Goal: Transaction & Acquisition: Purchase product/service

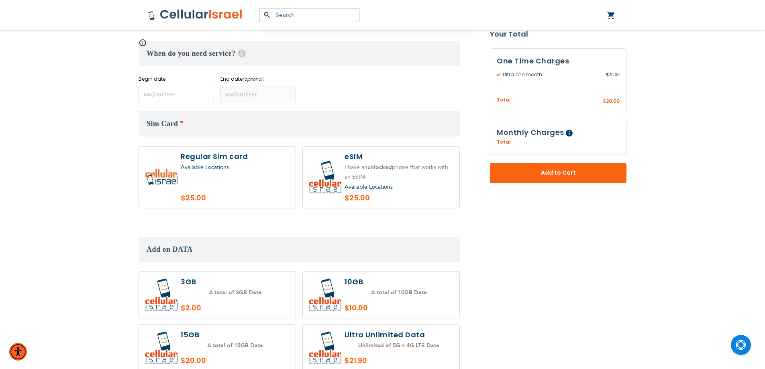
scroll to position [275, 0]
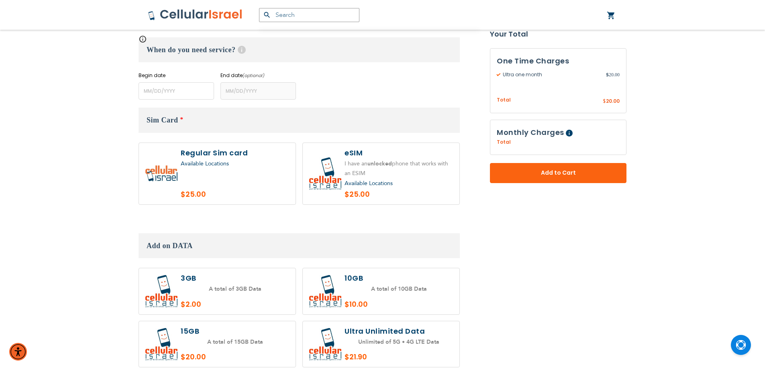
click at [230, 167] on div "Available Locations" at bounding box center [235, 164] width 108 height 10
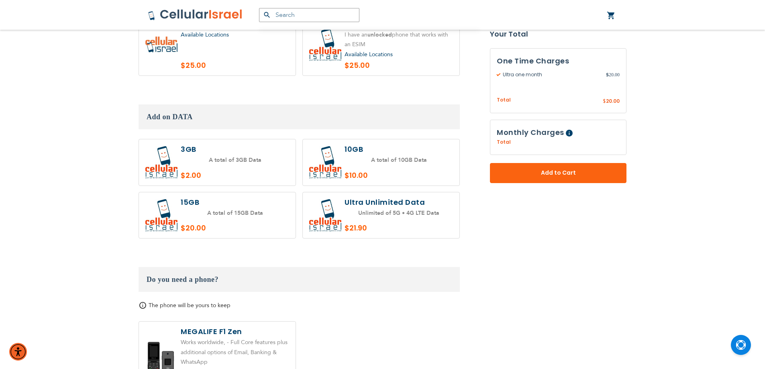
scroll to position [405, 0]
click at [356, 223] on label at bounding box center [381, 215] width 157 height 46
radio input "true"
click at [184, 51] on label at bounding box center [217, 44] width 157 height 62
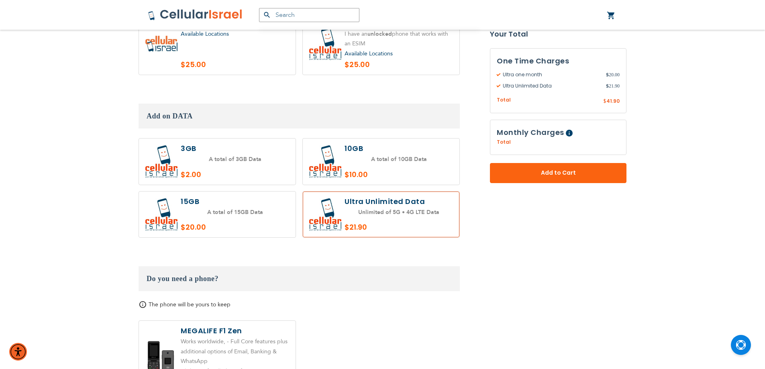
radio input "true"
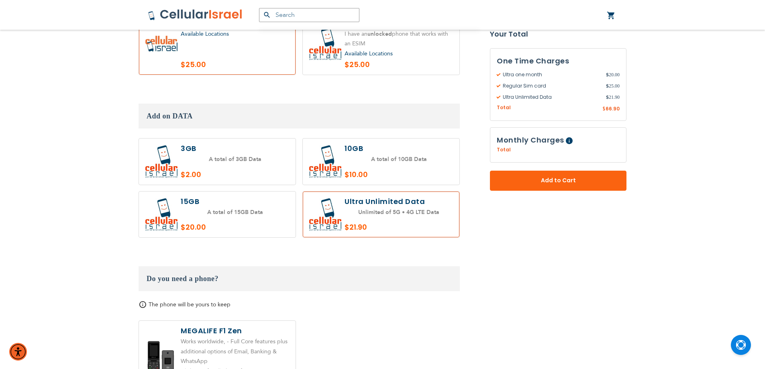
click at [373, 159] on label at bounding box center [381, 162] width 157 height 46
radio input "true"
click at [230, 220] on label at bounding box center [217, 215] width 157 height 46
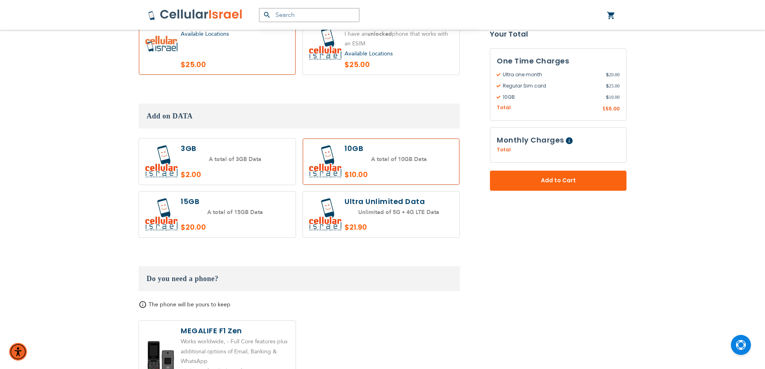
radio input "true"
click at [379, 165] on label at bounding box center [381, 162] width 157 height 46
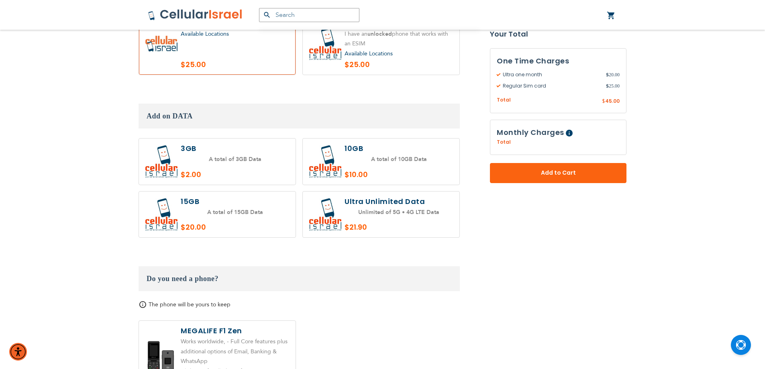
click at [268, 169] on label at bounding box center [217, 162] width 157 height 46
radio input "true"
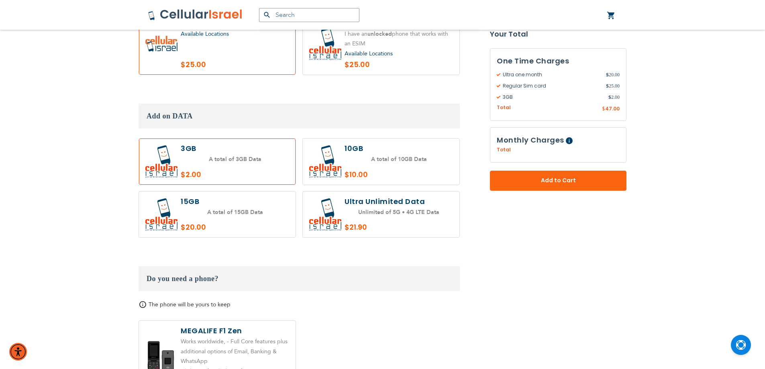
click at [379, 165] on label at bounding box center [381, 162] width 157 height 46
radio input "true"
click at [277, 161] on label at bounding box center [217, 162] width 157 height 46
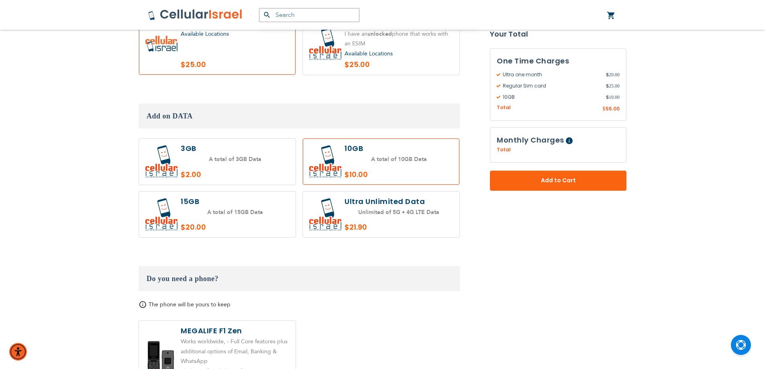
click at [262, 176] on label at bounding box center [217, 162] width 157 height 46
radio input "true"
click at [371, 163] on label at bounding box center [381, 162] width 157 height 46
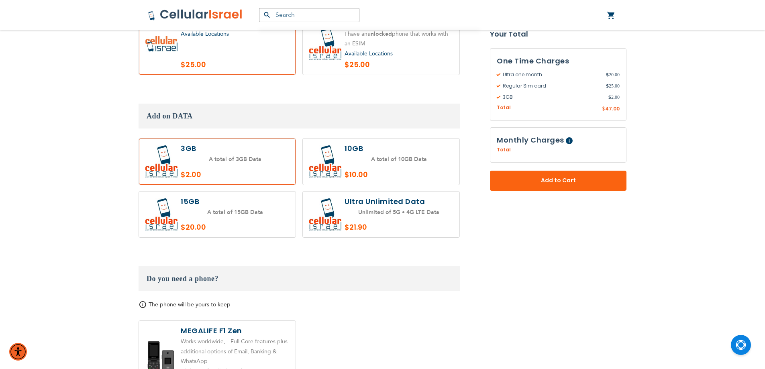
click at [364, 161] on label at bounding box center [381, 162] width 157 height 46
radio input "true"
click at [250, 166] on label at bounding box center [217, 162] width 157 height 46
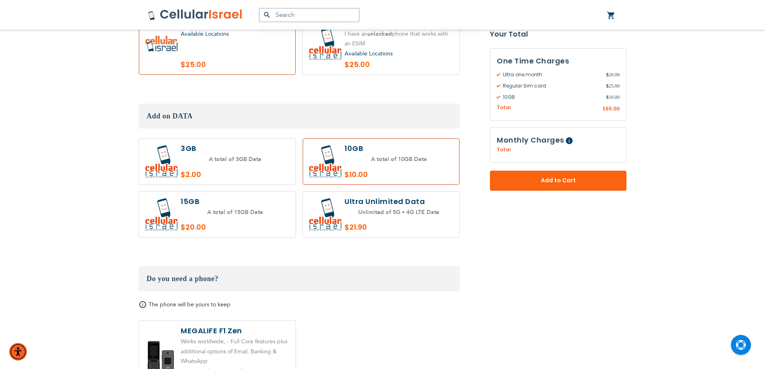
click at [254, 162] on label at bounding box center [217, 162] width 157 height 46
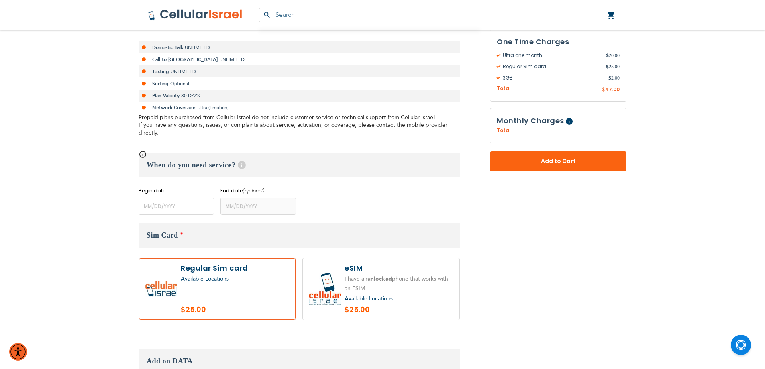
scroll to position [159, 0]
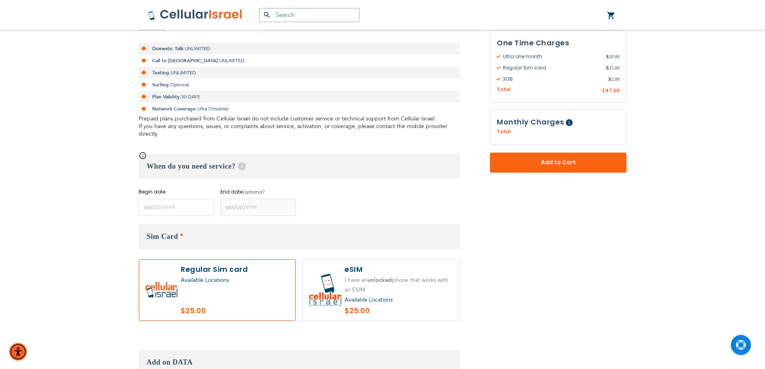
click at [459, 118] on p "Prepaid plans purchased from Cellular Israel do not include customer service or…" at bounding box center [299, 126] width 321 height 23
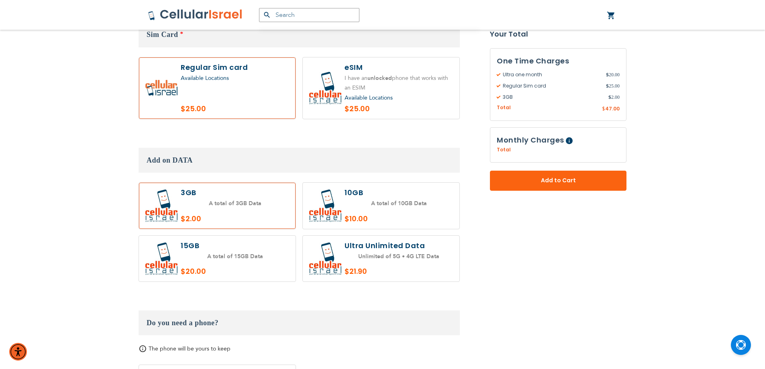
scroll to position [362, 0]
click at [254, 221] on label at bounding box center [217, 204] width 157 height 46
radio input "false"
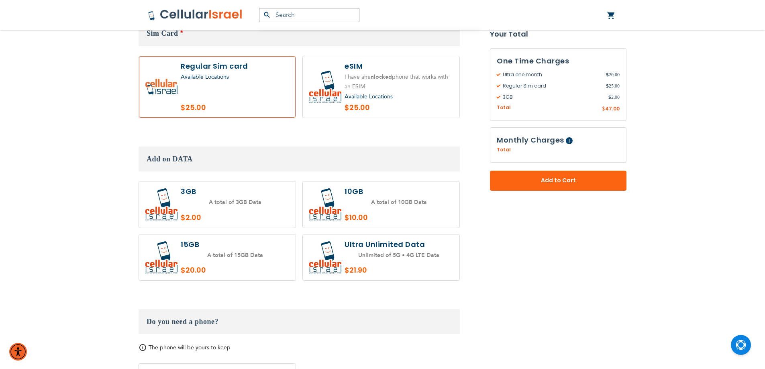
click at [261, 99] on label at bounding box center [217, 87] width 157 height 62
radio input "true"
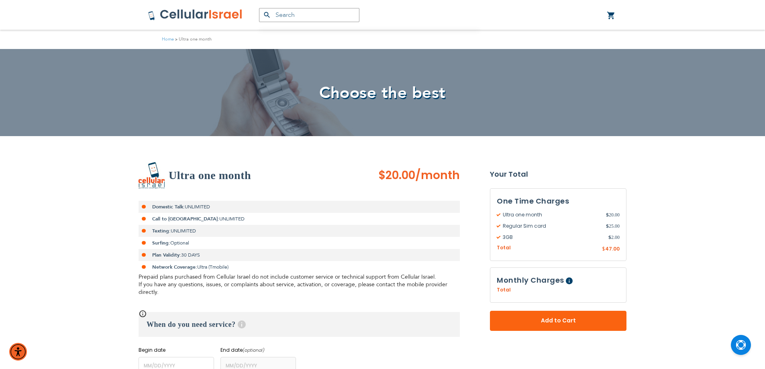
scroll to position [0, 0]
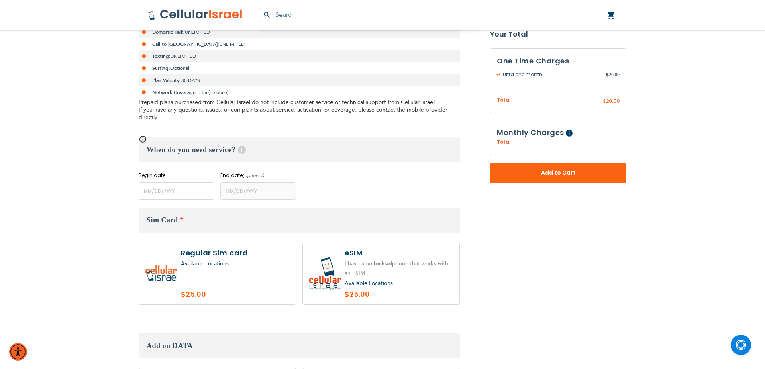
scroll to position [181, 0]
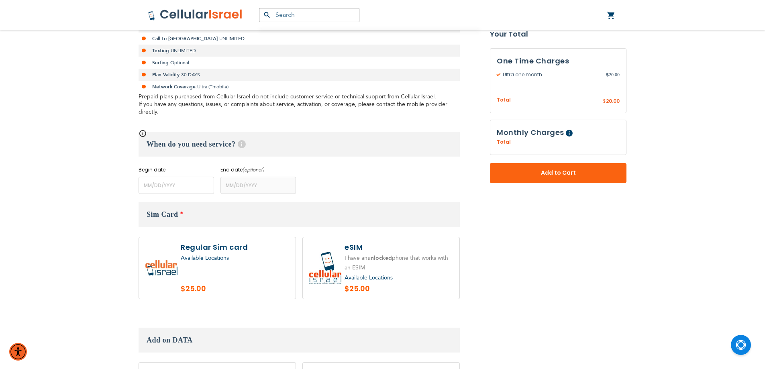
click at [221, 268] on label at bounding box center [217, 268] width 157 height 62
radio input "true"
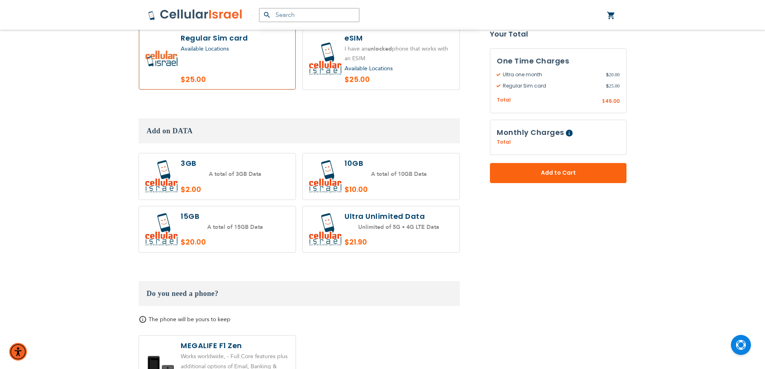
scroll to position [388, 0]
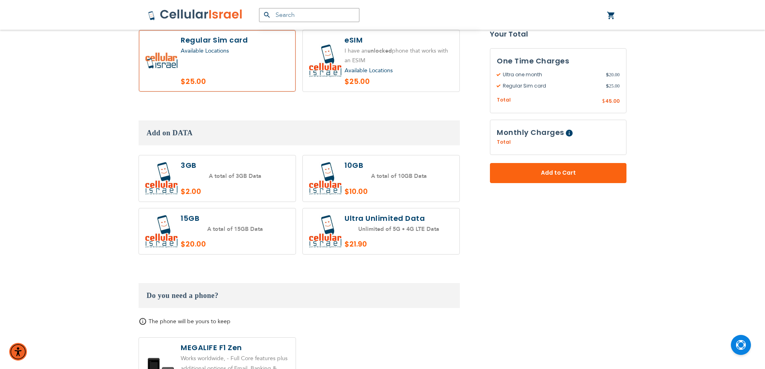
click at [373, 178] on label at bounding box center [381, 178] width 157 height 46
radio input "true"
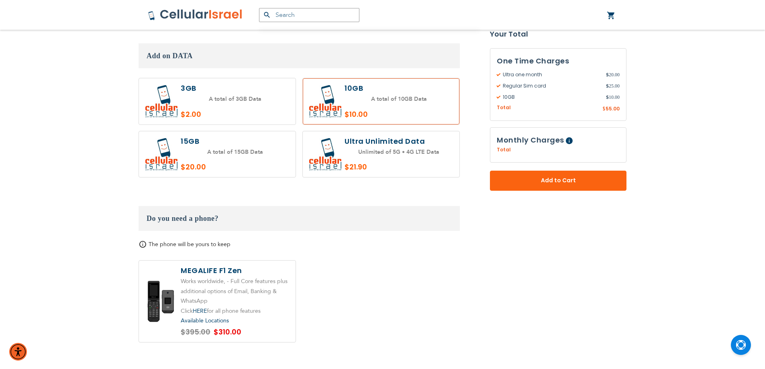
scroll to position [463, 0]
